Goal: Task Accomplishment & Management: Use online tool/utility

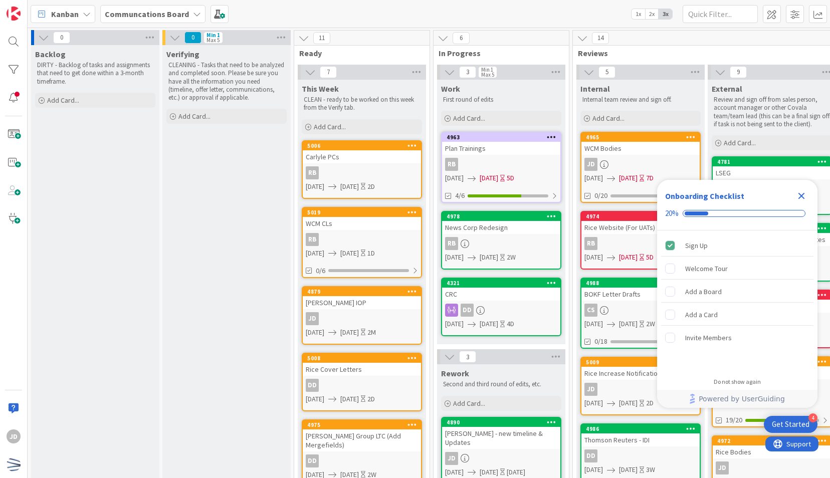
click at [806, 197] on icon "Close Checklist" at bounding box center [801, 196] width 12 height 12
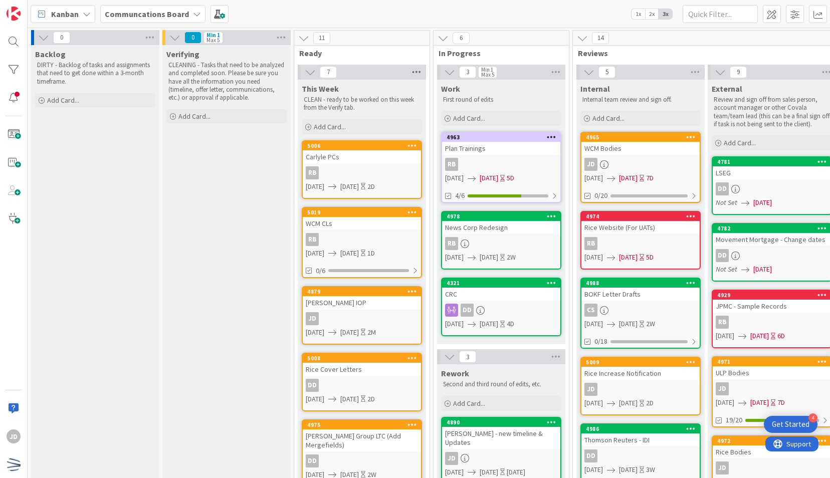
click at [419, 72] on icon at bounding box center [416, 72] width 13 height 15
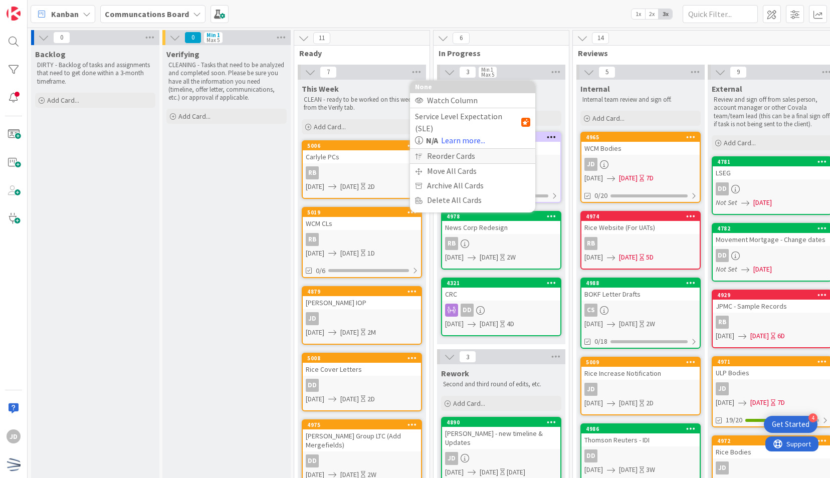
click at [461, 149] on div "Reorder Cards" at bounding box center [472, 156] width 125 height 15
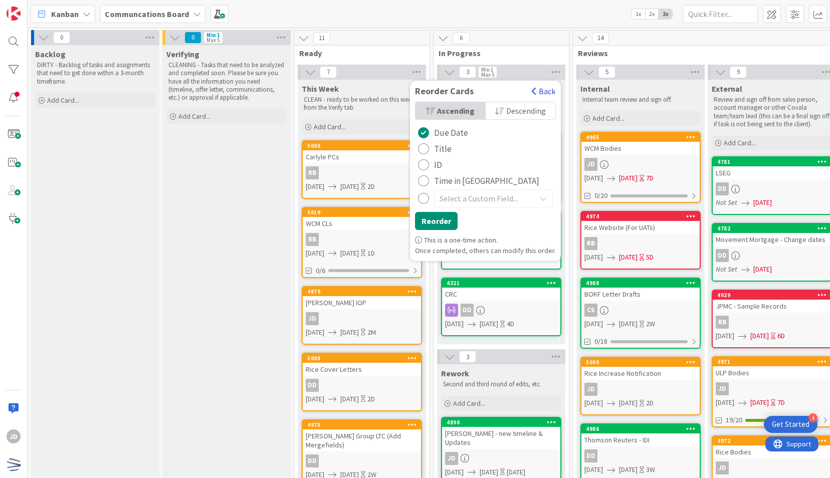
click at [532, 92] on button "Back" at bounding box center [543, 91] width 25 height 11
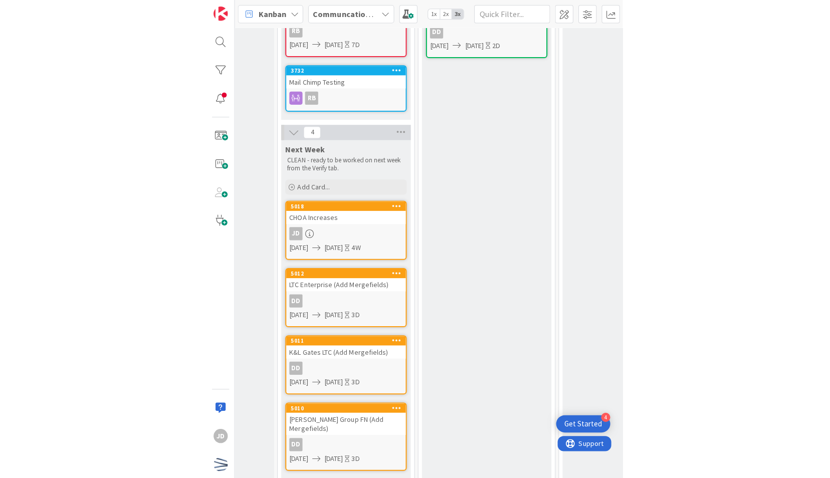
scroll to position [493, 224]
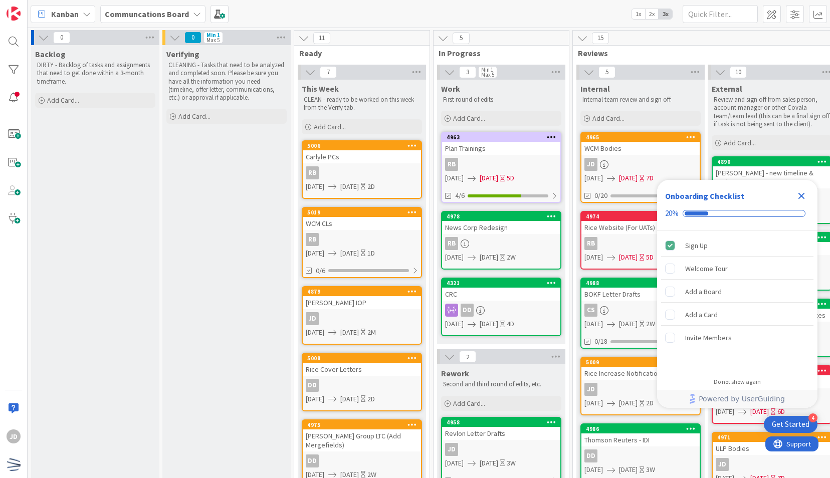
click at [800, 199] on icon "Close Checklist" at bounding box center [801, 196] width 12 height 12
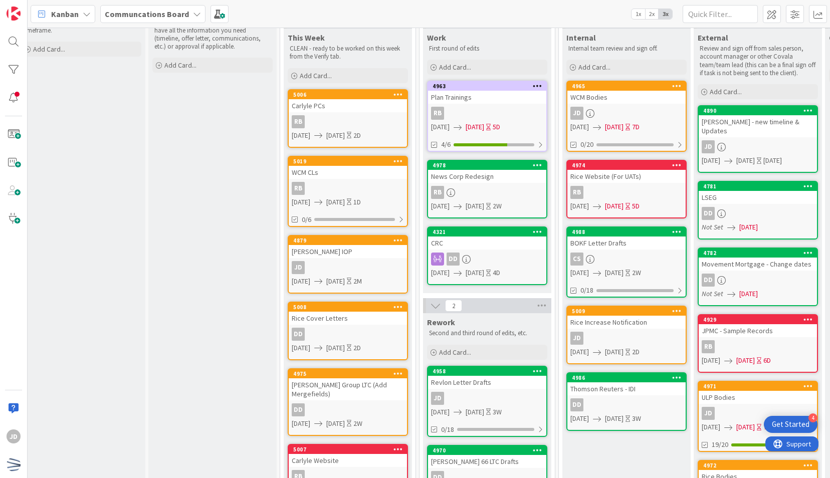
scroll to position [51, 5]
